Goal: Task Accomplishment & Management: Use online tool/utility

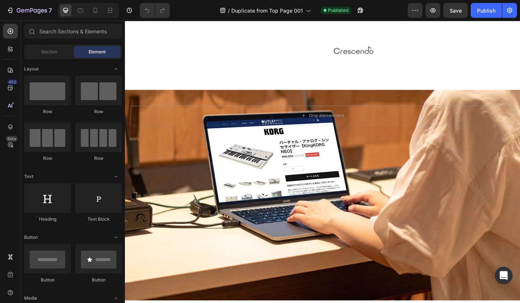
scroll to position [757, 0]
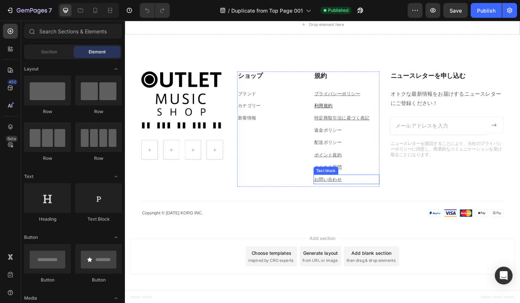
click at [346, 198] on u "お問い合わせ" at bounding box center [353, 199] width 31 height 6
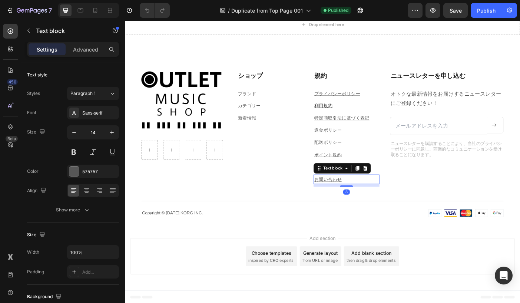
click at [346, 198] on u "お問い合わせ" at bounding box center [353, 199] width 31 height 6
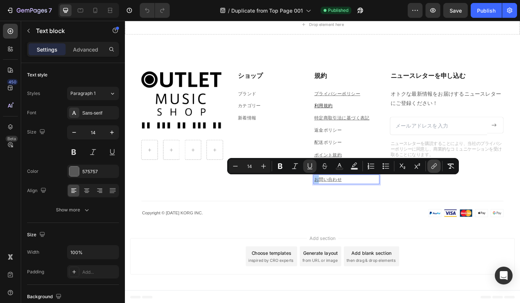
click at [431, 170] on button "link" at bounding box center [433, 165] width 13 height 13
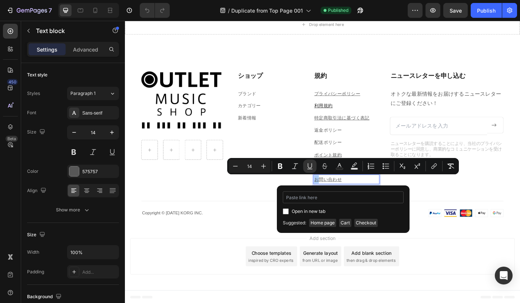
click at [339, 200] on input "Editor contextual toolbar" at bounding box center [343, 197] width 121 height 12
type input "https://outletmusic.shop/pages/contact"
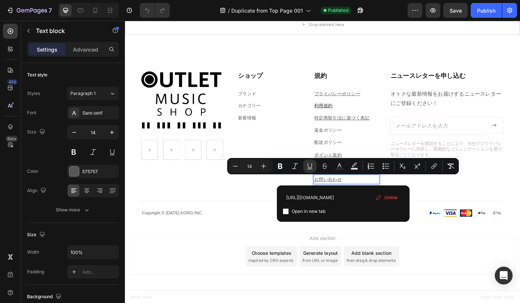
click at [352, 259] on div "Add section Choose templates inspired by CRO experts Generate layout from URL o…" at bounding box center [347, 286] width 445 height 73
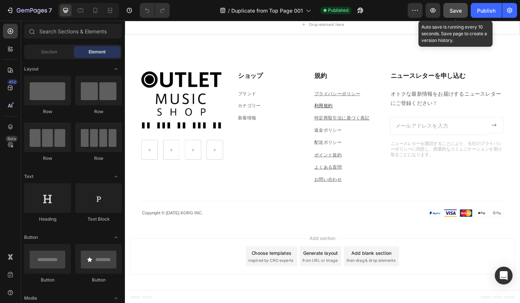
click at [459, 10] on span "Save" at bounding box center [455, 10] width 12 height 6
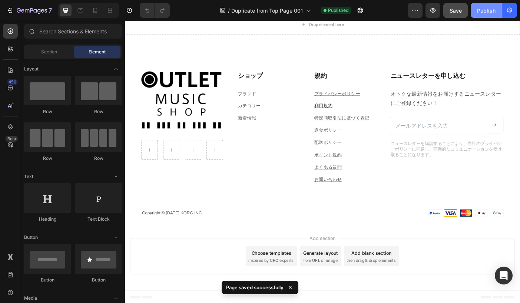
click at [481, 10] on div "Publish" at bounding box center [486, 11] width 19 height 8
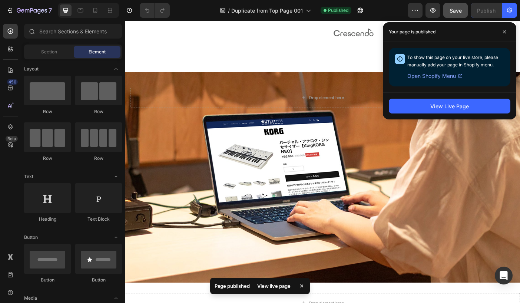
scroll to position [446, 0]
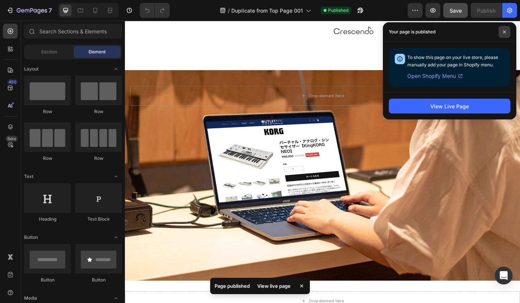
click at [503, 31] on icon at bounding box center [504, 32] width 4 height 4
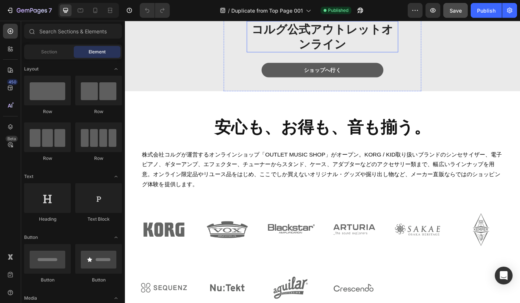
scroll to position [165, 0]
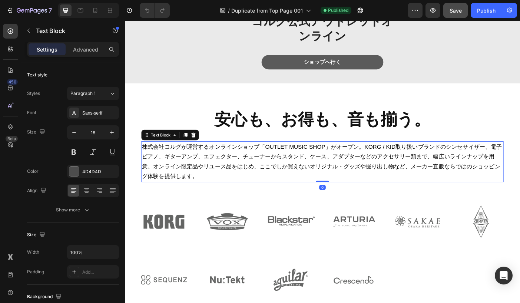
click at [321, 172] on span "株式会社コルグが運営するオンラインショップ「OUTLET MUSIC SHOP」がオープン。KORG / KID取り扱いブランドのシンセサイザー、電子ピアノ、…" at bounding box center [346, 179] width 405 height 40
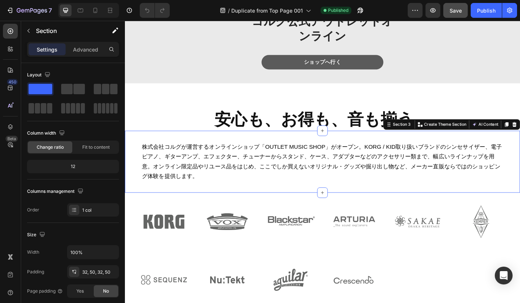
click at [135, 173] on div "株式会社コルグが運営するオンラインショップ「OUTLET MUSIC SHOP」がオープン。KORG / KID取り扱いブランドのシンセサイザー、電子ピアノ、…" at bounding box center [347, 179] width 445 height 69
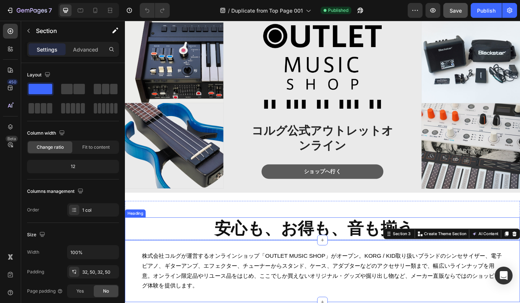
scroll to position [0, 0]
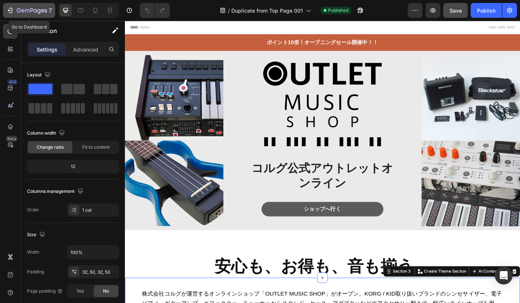
click at [16, 13] on div "7" at bounding box center [29, 10] width 46 height 9
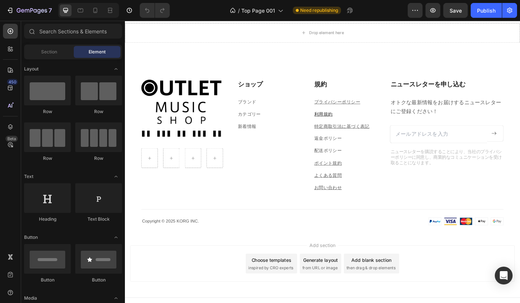
scroll to position [757, 0]
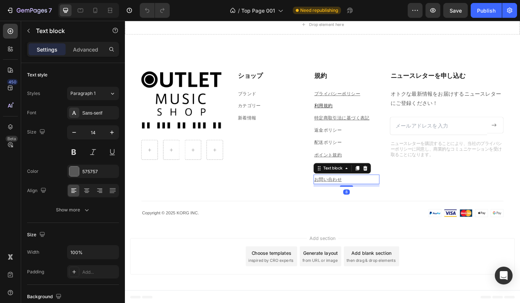
click at [346, 202] on p "お問い合わせ" at bounding box center [374, 199] width 73 height 9
click at [352, 198] on u "お問い合わせ" at bounding box center [353, 199] width 31 height 6
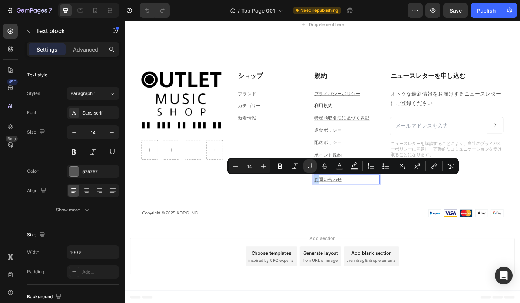
click at [352, 198] on u "お問い合わせ" at bounding box center [353, 199] width 31 height 6
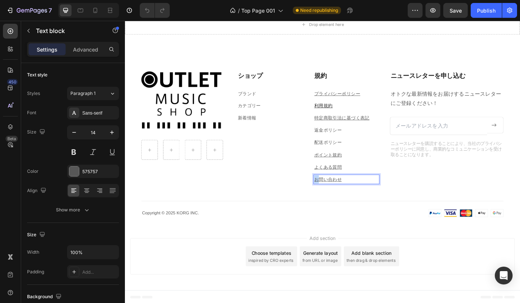
click at [352, 198] on u "お問い合わせ" at bounding box center [353, 199] width 31 height 6
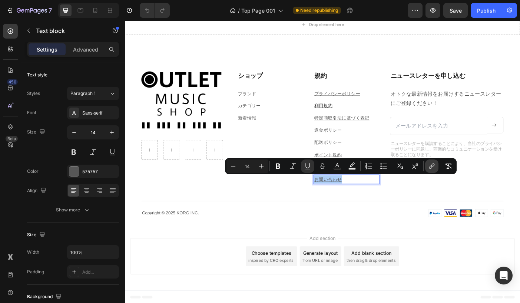
click at [432, 168] on icon "Editor contextual toolbar" at bounding box center [431, 165] width 7 height 7
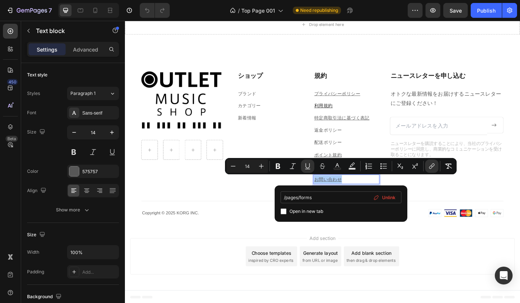
click at [360, 195] on input "/pages/forms" at bounding box center [340, 197] width 121 height 12
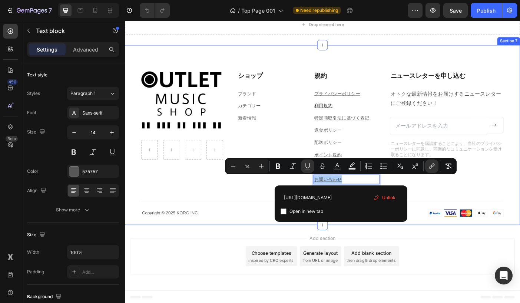
drag, startPoint x: 461, startPoint y: 218, endPoint x: 288, endPoint y: 210, distance: 173.2
type input "pages/contact"
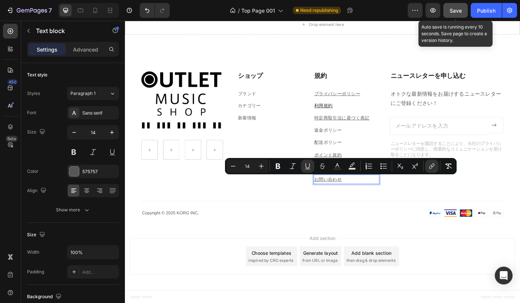
click at [453, 8] on span "Save" at bounding box center [455, 10] width 12 height 6
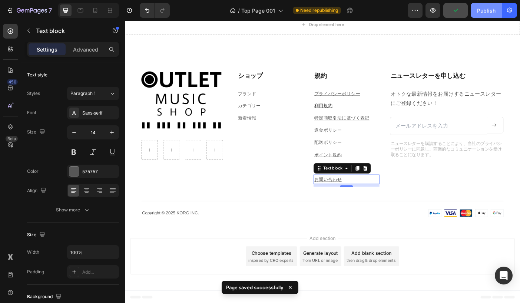
click at [482, 11] on div "Publish" at bounding box center [486, 11] width 19 height 8
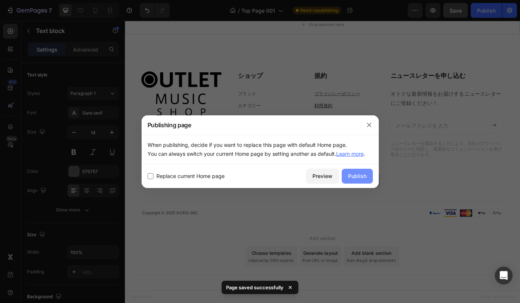
click at [360, 174] on div "Publish" at bounding box center [357, 176] width 19 height 8
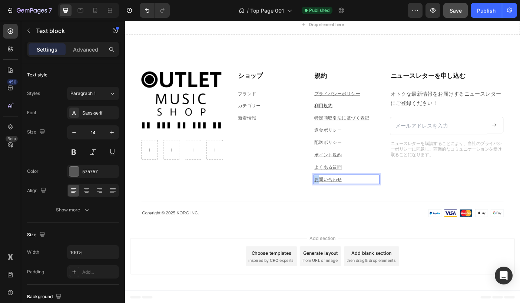
click at [340, 197] on u "お問い合わせ" at bounding box center [353, 199] width 31 height 6
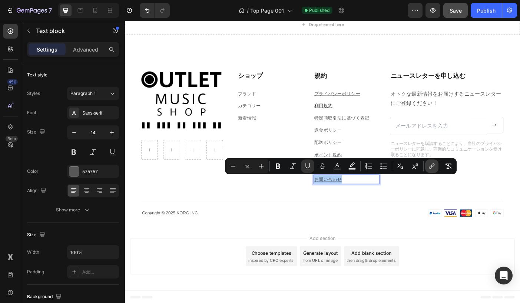
click at [431, 167] on icon "Editor contextual toolbar" at bounding box center [431, 165] width 7 height 7
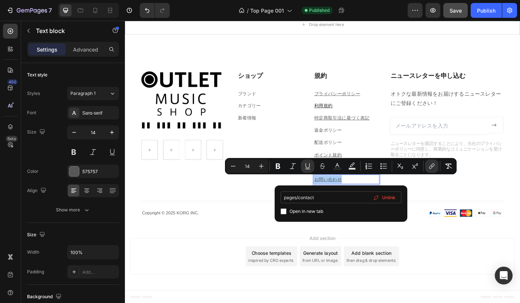
click at [284, 197] on input "pages/contact" at bounding box center [340, 197] width 121 height 12
type input "/pages/contact"
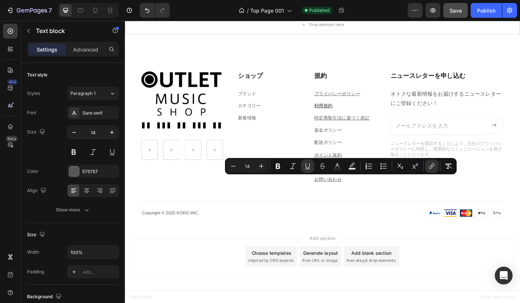
click at [410, 262] on div "Add section Choose templates inspired by CRO experts Generate layout from URL o…" at bounding box center [347, 286] width 445 height 73
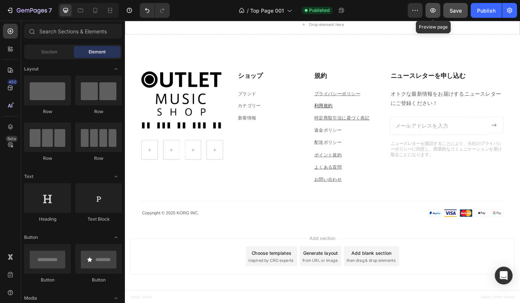
click at [431, 9] on icon "button" at bounding box center [432, 10] width 7 height 7
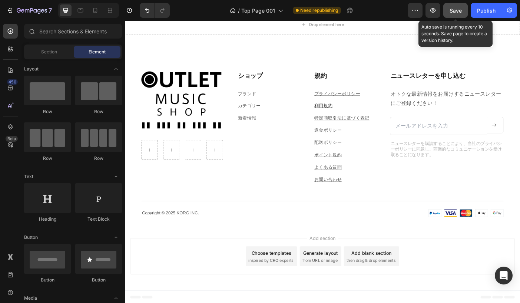
click at [452, 12] on span "Save" at bounding box center [455, 10] width 12 height 6
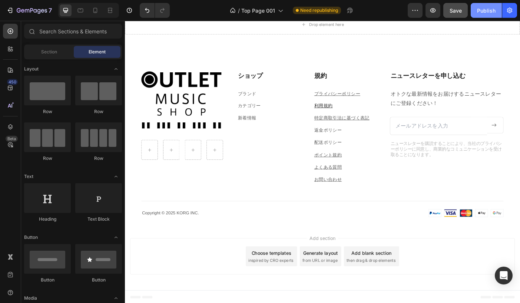
click at [480, 10] on div "Publish" at bounding box center [486, 11] width 19 height 8
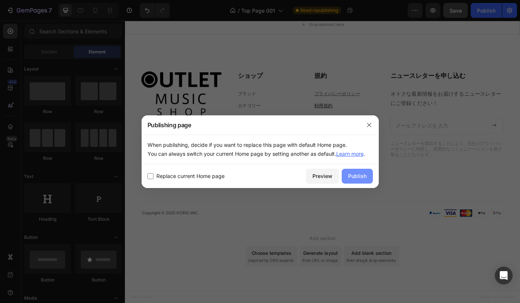
click at [358, 173] on div "Publish" at bounding box center [357, 176] width 19 height 8
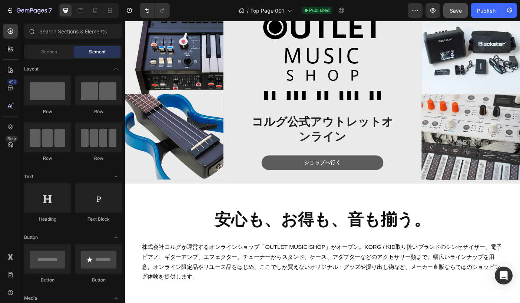
scroll to position [0, 0]
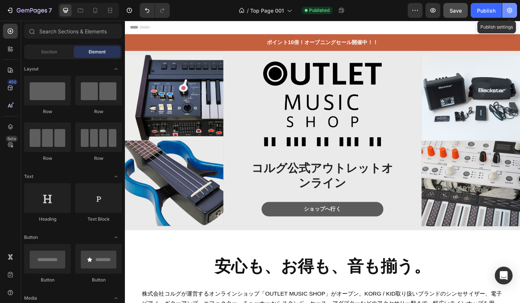
click at [509, 10] on icon "button" at bounding box center [510, 11] width 2 height 2
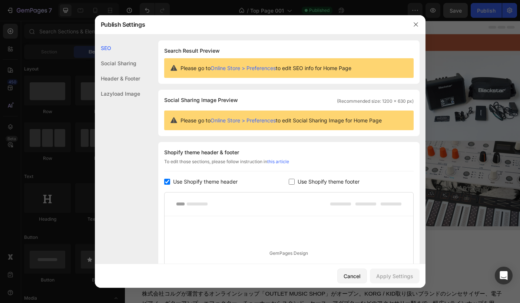
click at [117, 60] on div "Social Sharing" at bounding box center [117, 63] width 45 height 15
click at [348, 275] on div "Cancel" at bounding box center [351, 276] width 17 height 8
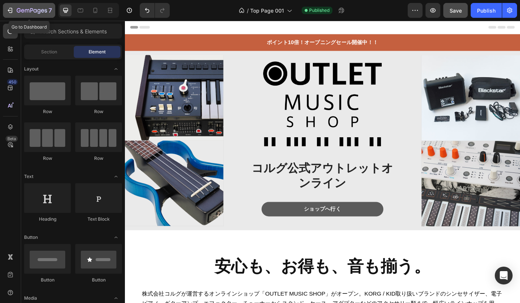
click at [10, 10] on icon "button" at bounding box center [9, 10] width 3 height 2
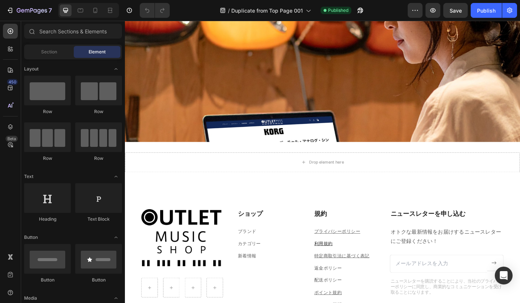
scroll to position [757, 0]
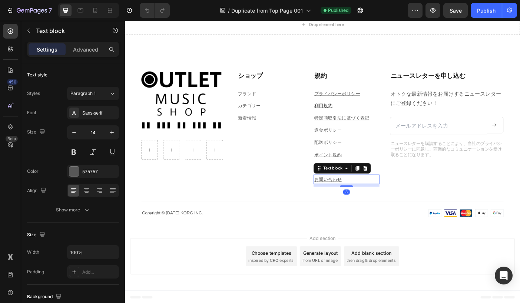
click at [352, 200] on u "お問い合わせ" at bounding box center [353, 199] width 31 height 6
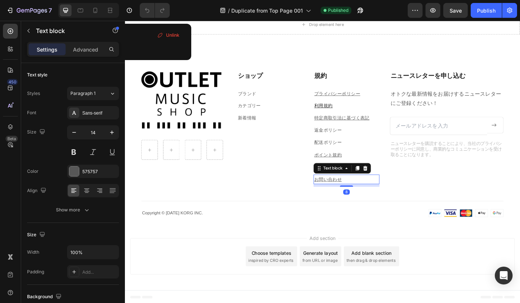
click at [352, 200] on u "お問い合わせ" at bounding box center [353, 199] width 31 height 6
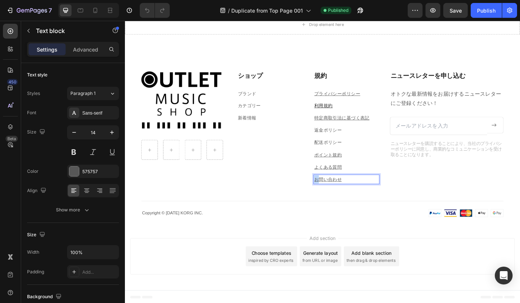
click at [352, 200] on u "お問い合わせ" at bounding box center [353, 199] width 31 height 6
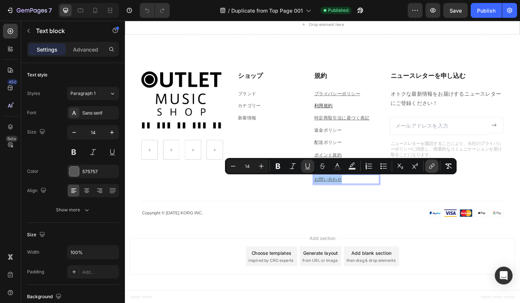
click at [429, 164] on icon "Editor contextual toolbar" at bounding box center [431, 165] width 7 height 7
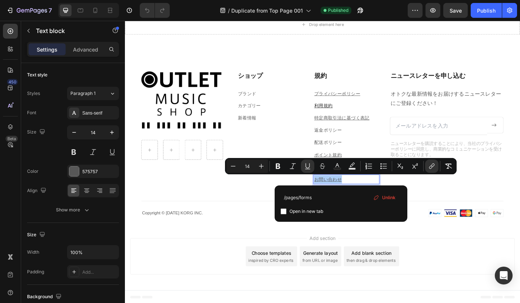
drag, startPoint x: 300, startPoint y: 199, endPoint x: 337, endPoint y: 211, distance: 39.0
click at [337, 211] on div "/pages/forms Open in new tab Unlink" at bounding box center [340, 203] width 121 height 24
type input "/pages/contact"
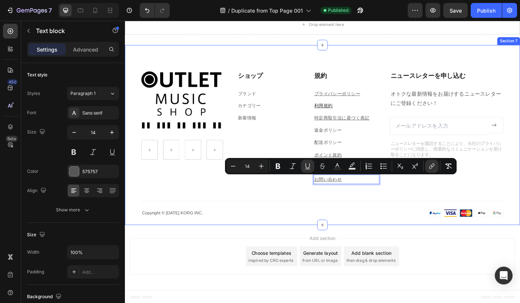
click at [438, 209] on div "Image Row ショップ Heading ブランド Text block カテゴリー Text block 新着情報 Text block 規約 Head…" at bounding box center [347, 160] width 408 height 164
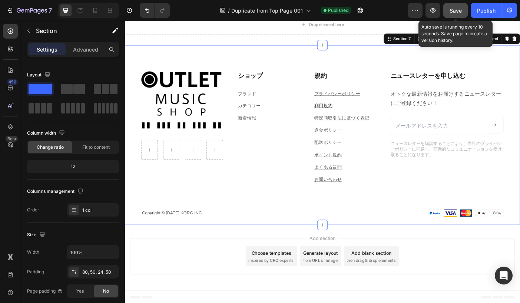
click at [455, 8] on span "Save" at bounding box center [455, 10] width 12 height 6
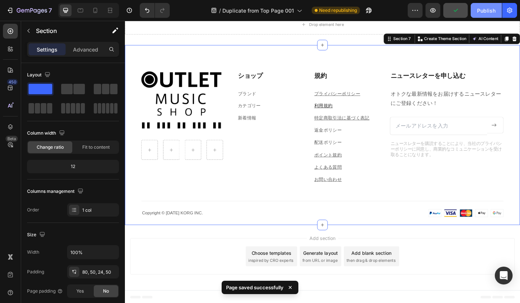
click at [482, 11] on div "Publish" at bounding box center [486, 11] width 19 height 8
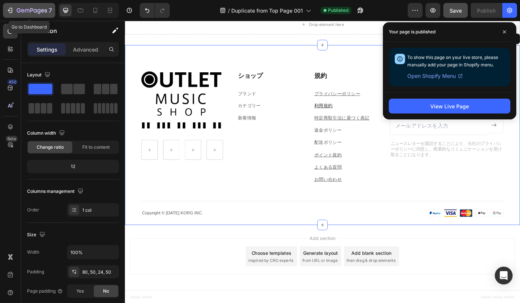
click at [14, 9] on div "7" at bounding box center [29, 10] width 46 height 9
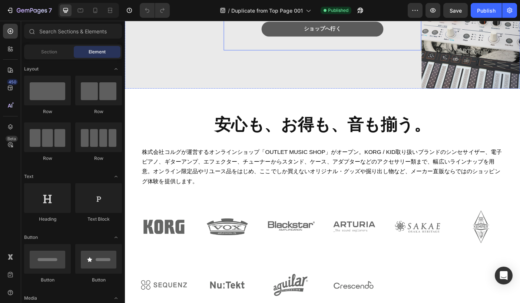
scroll to position [167, 0]
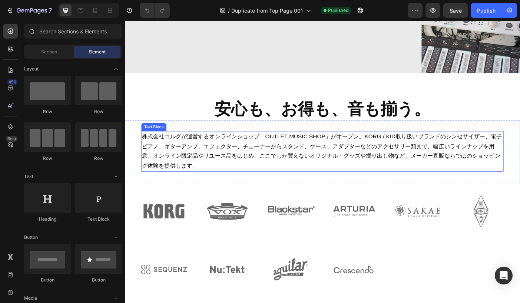
click at [231, 180] on span "株式会社コルグが運営するオンラインショップ「OUTLET MUSIC SHOP」がオープン。KORG / KID取り扱いブランドのシンセサイザー、電子ピアノ、…" at bounding box center [346, 167] width 405 height 40
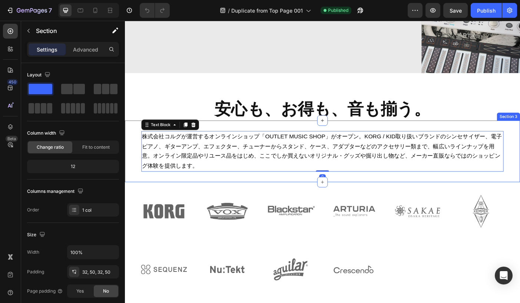
click at [133, 171] on div "株式会社コルグが運営するオンラインショップ「OUTLET MUSIC SHOP」がオープン。KORG / KID取り扱いブランドのシンセサイザー、電子ピアノ、…" at bounding box center [347, 167] width 445 height 69
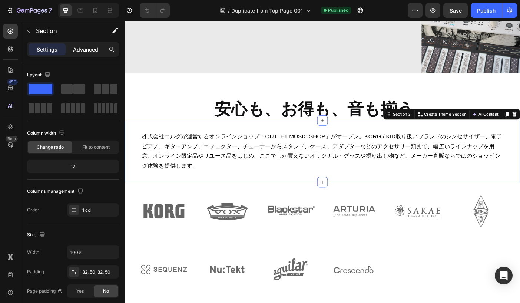
click at [83, 51] on p "Advanced" at bounding box center [85, 50] width 25 height 8
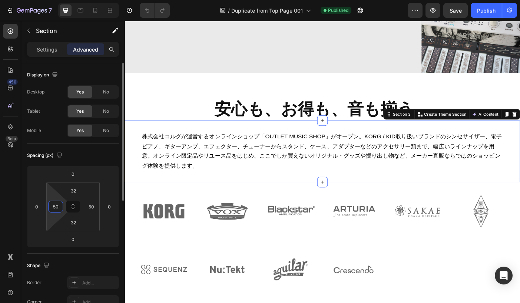
click at [56, 206] on input "50" at bounding box center [55, 206] width 11 height 11
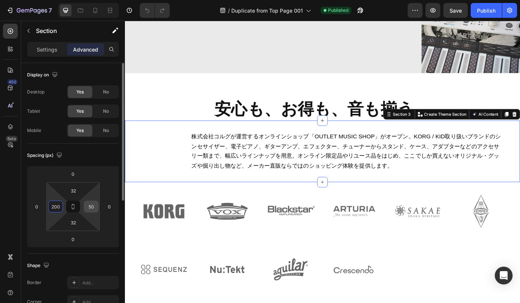
type input "200"
click at [92, 206] on input "50" at bounding box center [91, 206] width 11 height 11
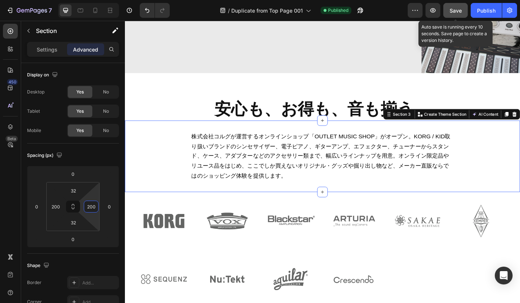
type input "200"
click at [455, 13] on span "Save" at bounding box center [455, 10] width 12 height 6
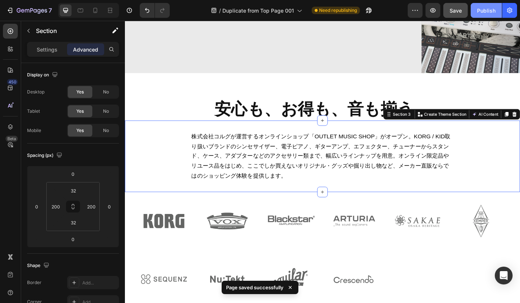
click at [481, 10] on div "Publish" at bounding box center [486, 11] width 19 height 8
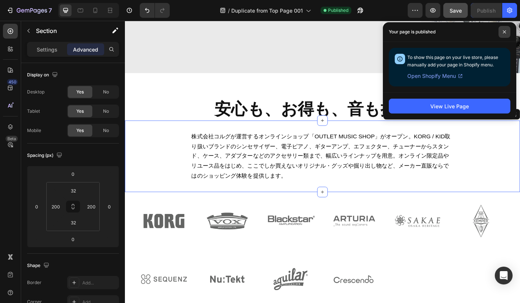
click at [504, 34] on span at bounding box center [504, 32] width 12 height 12
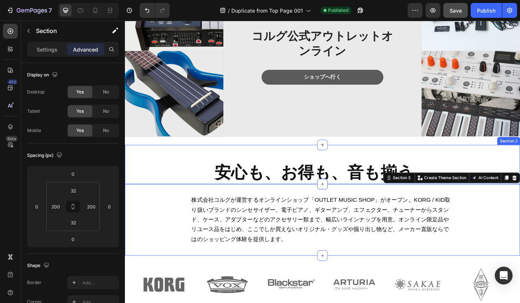
scroll to position [96, 0]
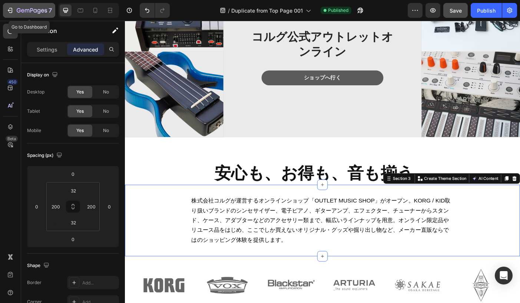
click at [13, 9] on icon "button" at bounding box center [9, 10] width 7 height 7
